Goal: Information Seeking & Learning: Learn about a topic

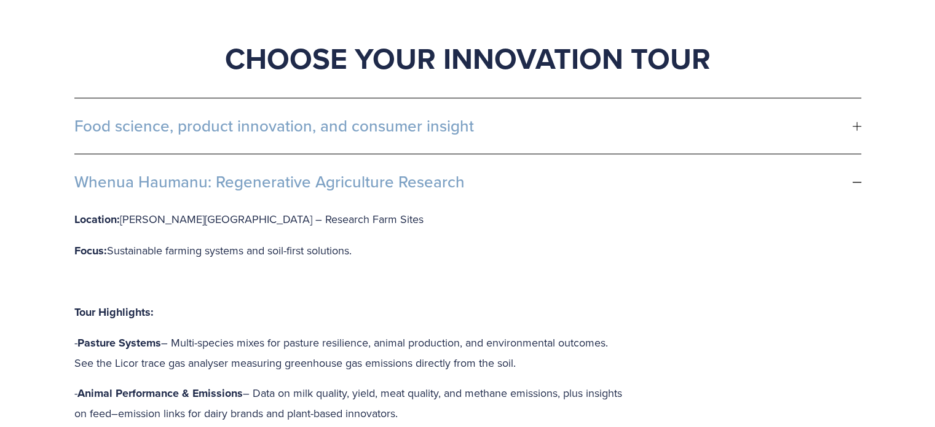
scroll to position [738, 0]
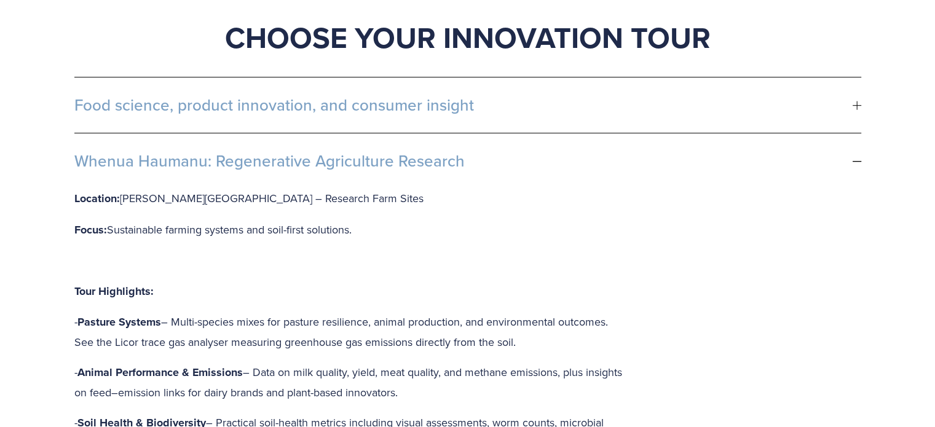
click at [399, 96] on span "Food science, product innovation, and consumer insight" at bounding box center [463, 105] width 778 height 18
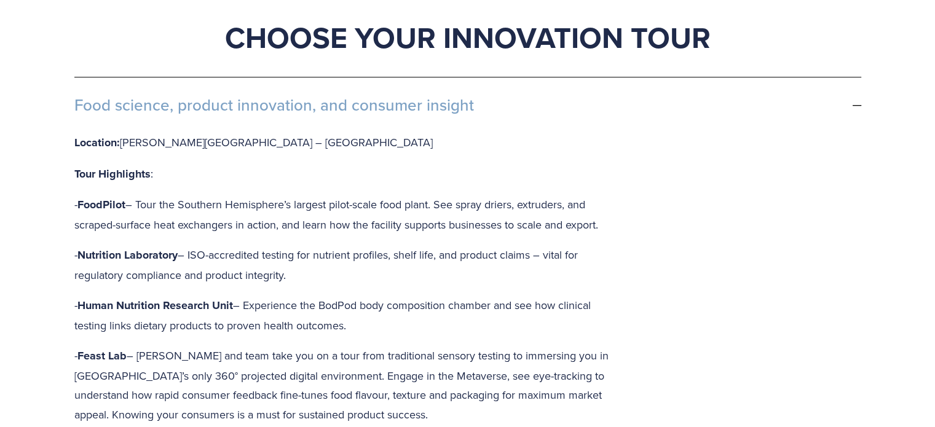
click at [183, 245] on p "- Nutrition Laboratory – ISO-accredited testing for nutrient profiles, shelf li…" at bounding box center [349, 264] width 551 height 39
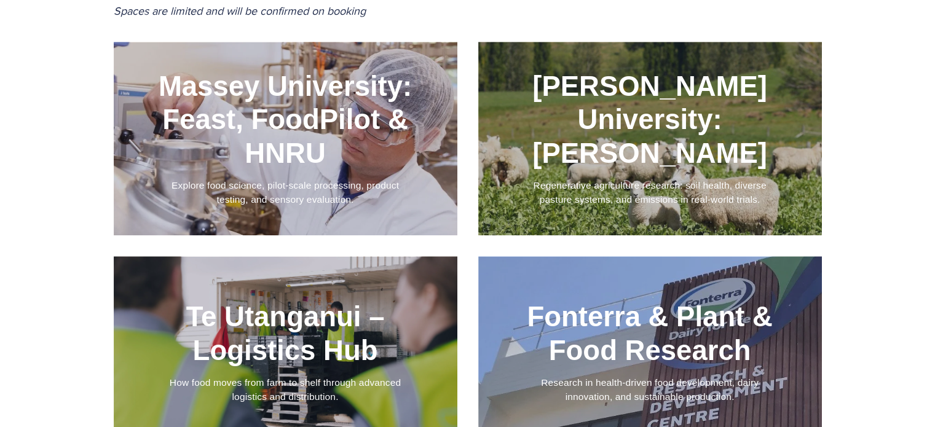
scroll to position [1229, 0]
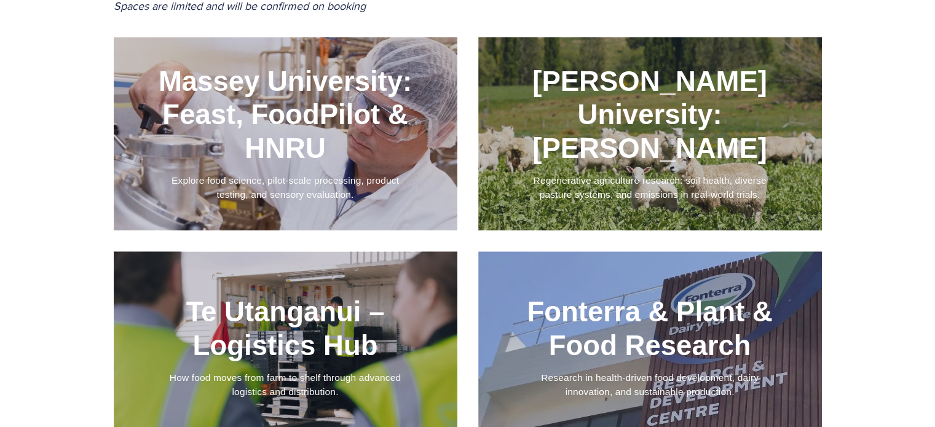
click at [354, 142] on div at bounding box center [286, 134] width 344 height 194
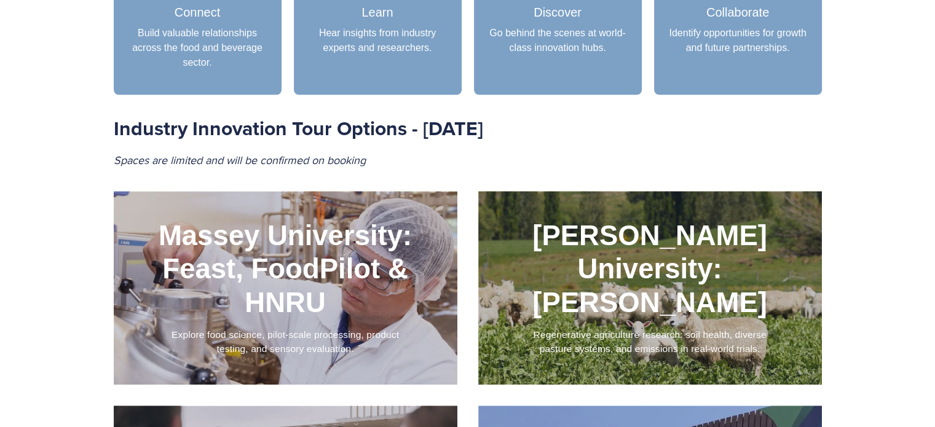
scroll to position [1106, 0]
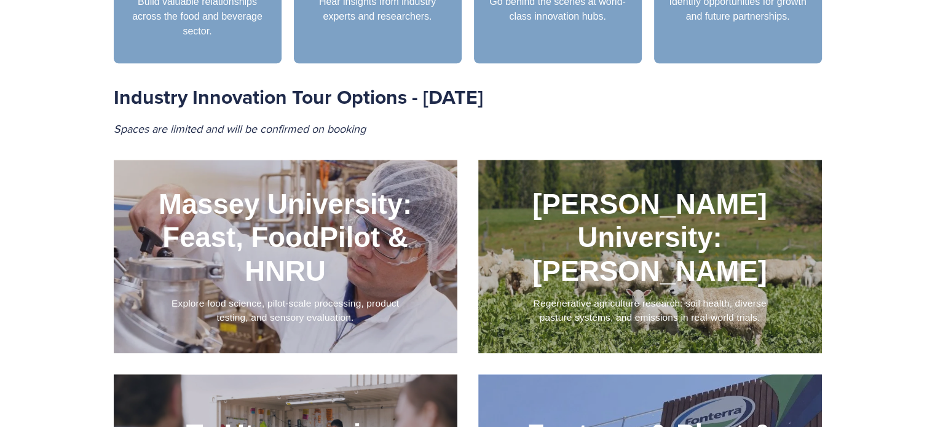
click at [332, 262] on div at bounding box center [286, 257] width 344 height 194
click at [321, 267] on div at bounding box center [286, 257] width 344 height 194
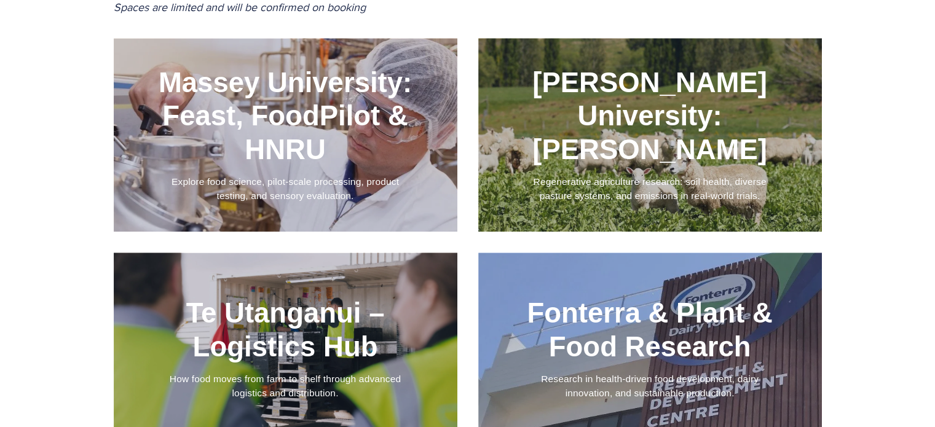
scroll to position [1229, 0]
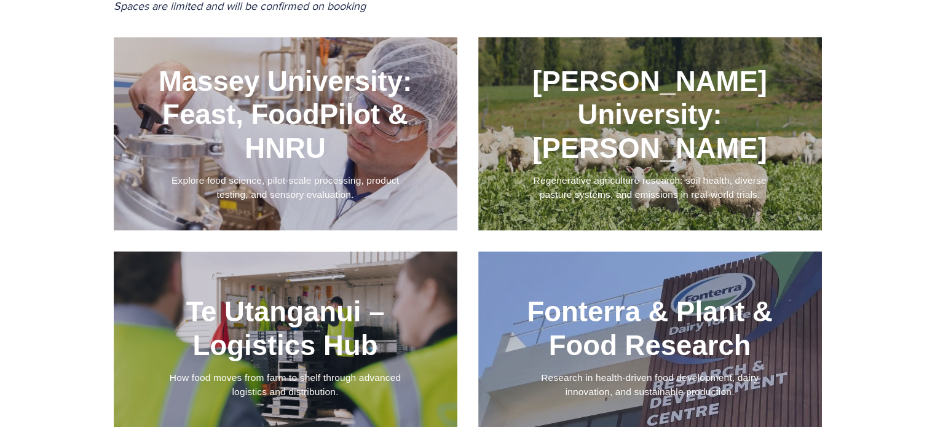
click at [236, 103] on div at bounding box center [286, 134] width 344 height 194
click at [339, 162] on div at bounding box center [286, 134] width 344 height 194
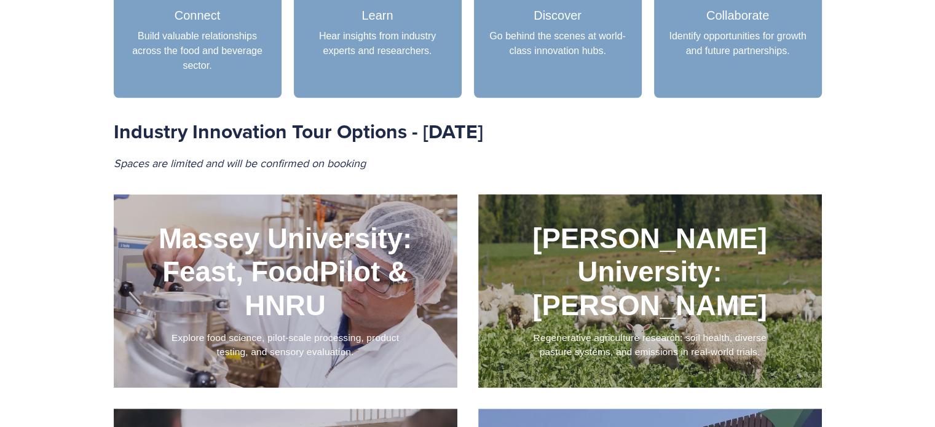
scroll to position [1106, 0]
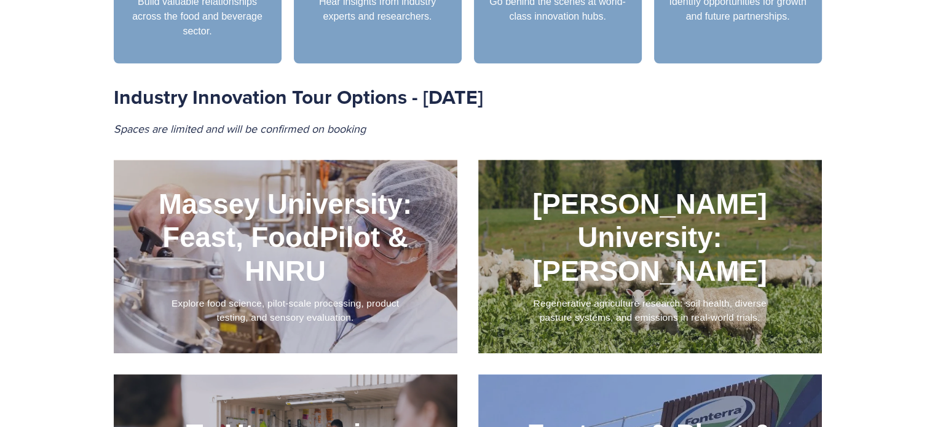
click at [295, 244] on div at bounding box center [286, 257] width 344 height 194
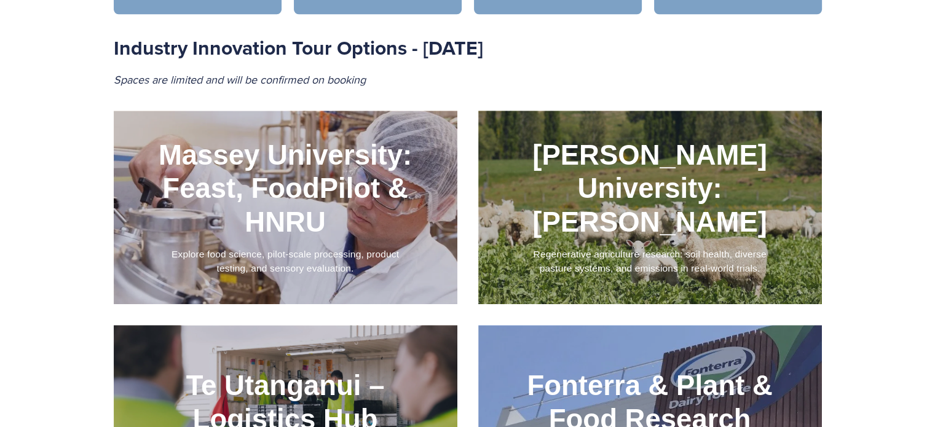
scroll to position [1352, 0]
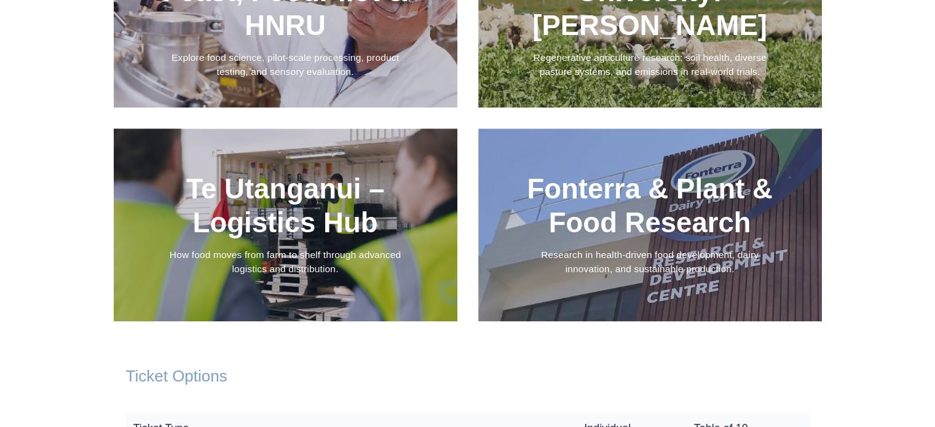
click at [332, 50] on div at bounding box center [286, 11] width 344 height 194
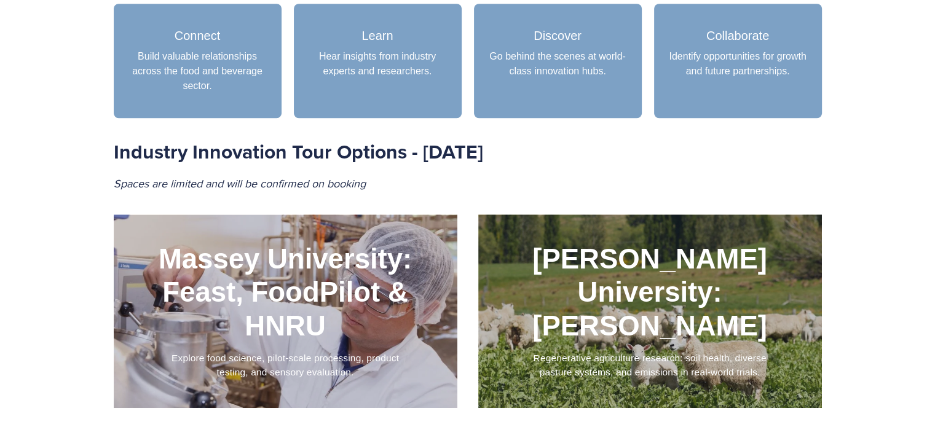
scroll to position [1106, 0]
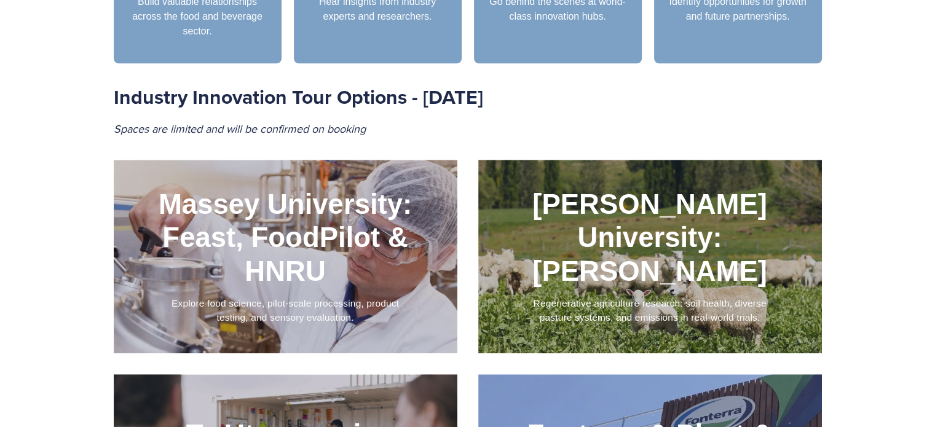
click at [286, 282] on div at bounding box center [286, 257] width 344 height 194
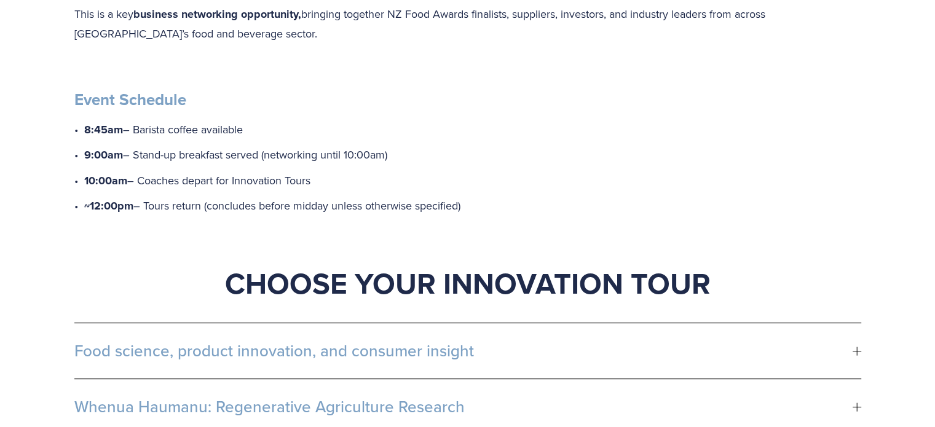
scroll to position [615, 0]
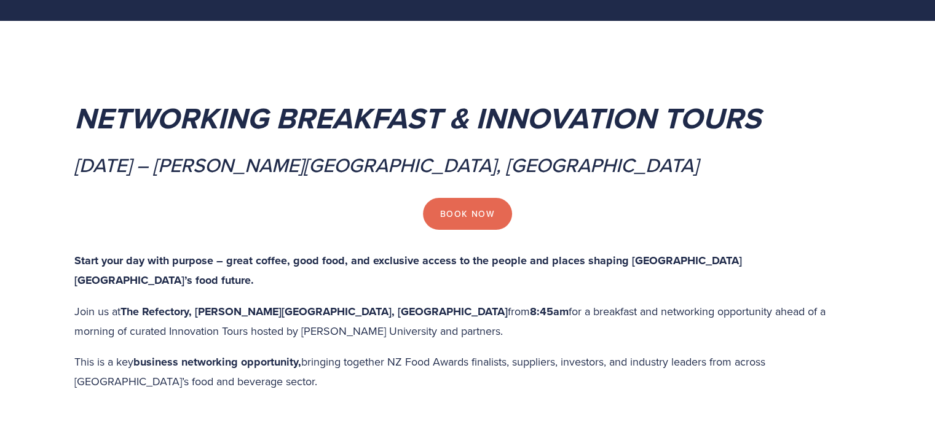
scroll to position [123, 0]
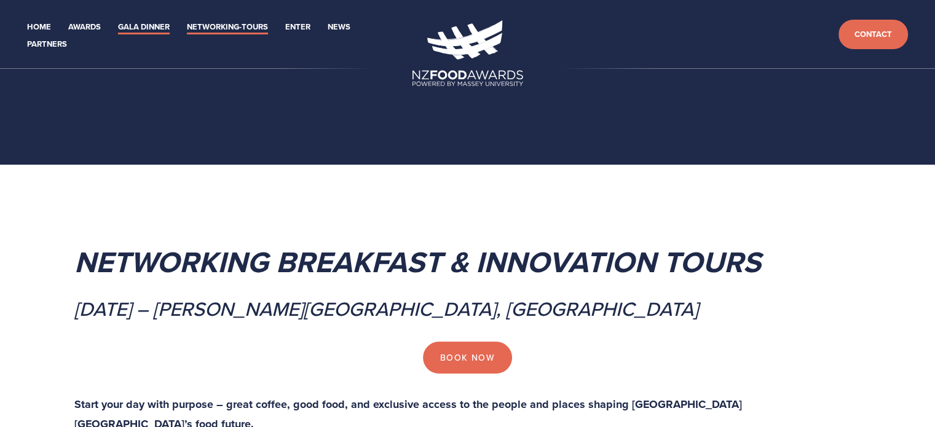
click at [147, 24] on link "Gala Dinner" at bounding box center [144, 27] width 52 height 14
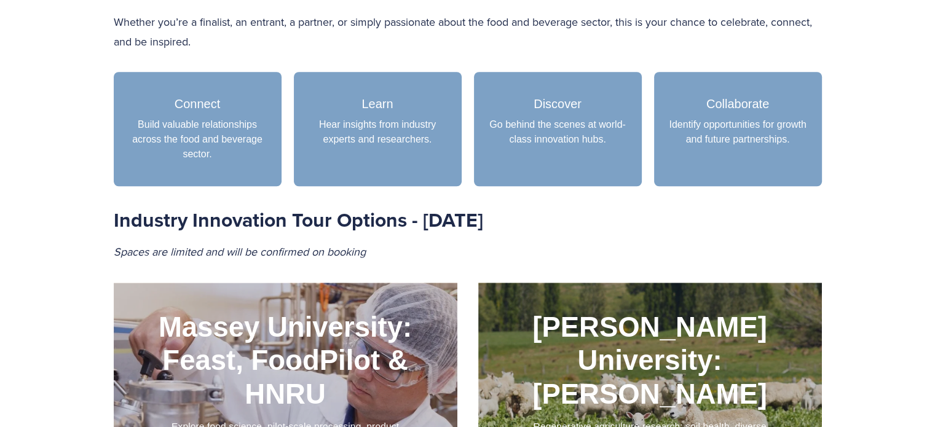
scroll to position [1106, 0]
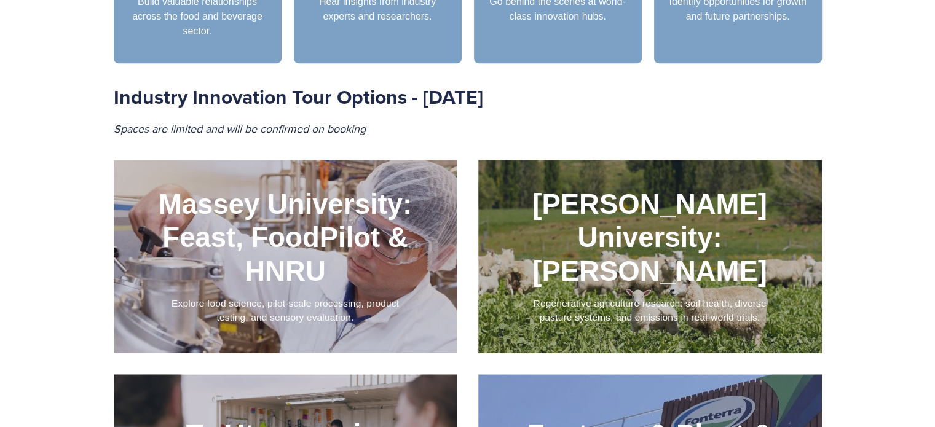
click at [395, 250] on div at bounding box center [286, 257] width 344 height 194
click at [384, 243] on div at bounding box center [286, 257] width 344 height 194
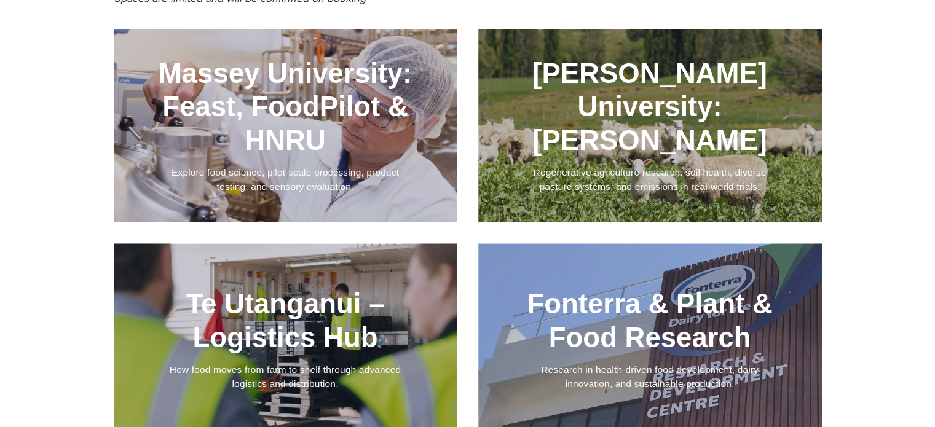
scroll to position [1229, 0]
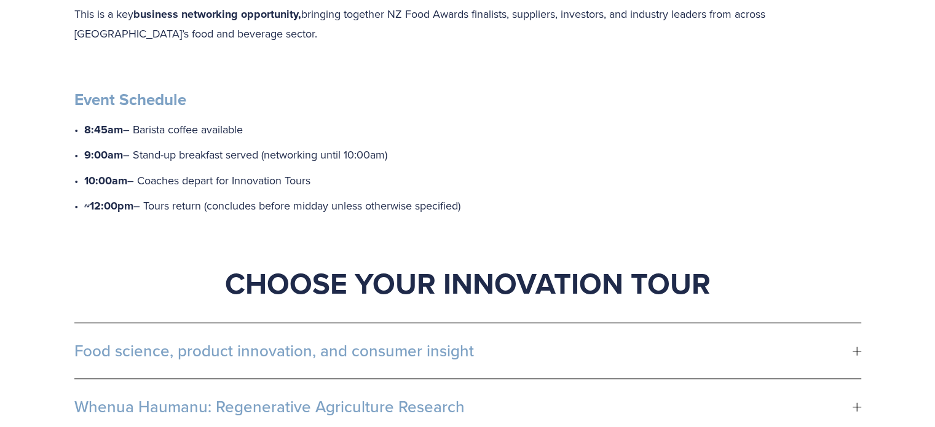
scroll to position [246, 0]
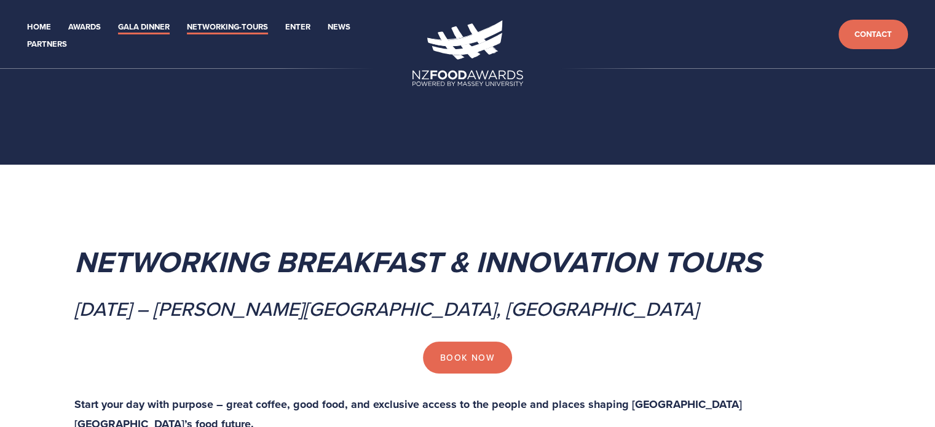
click at [130, 24] on link "Gala Dinner" at bounding box center [144, 27] width 52 height 14
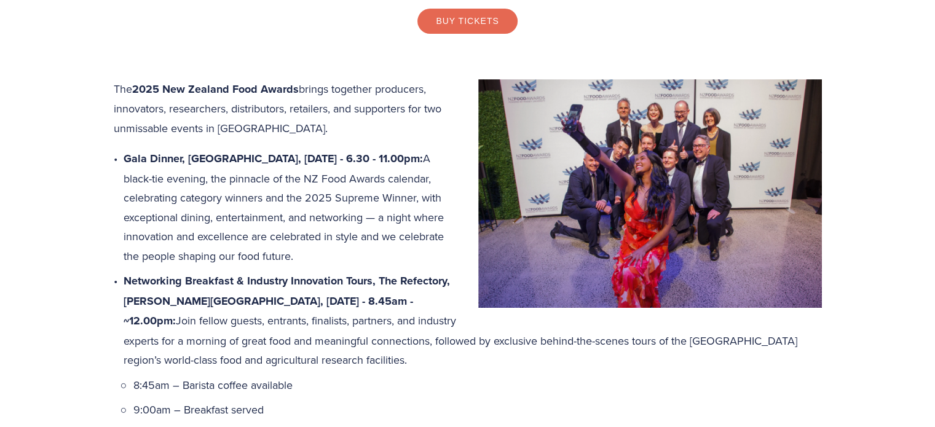
scroll to position [369, 0]
